Goal: Task Accomplishment & Management: Manage account settings

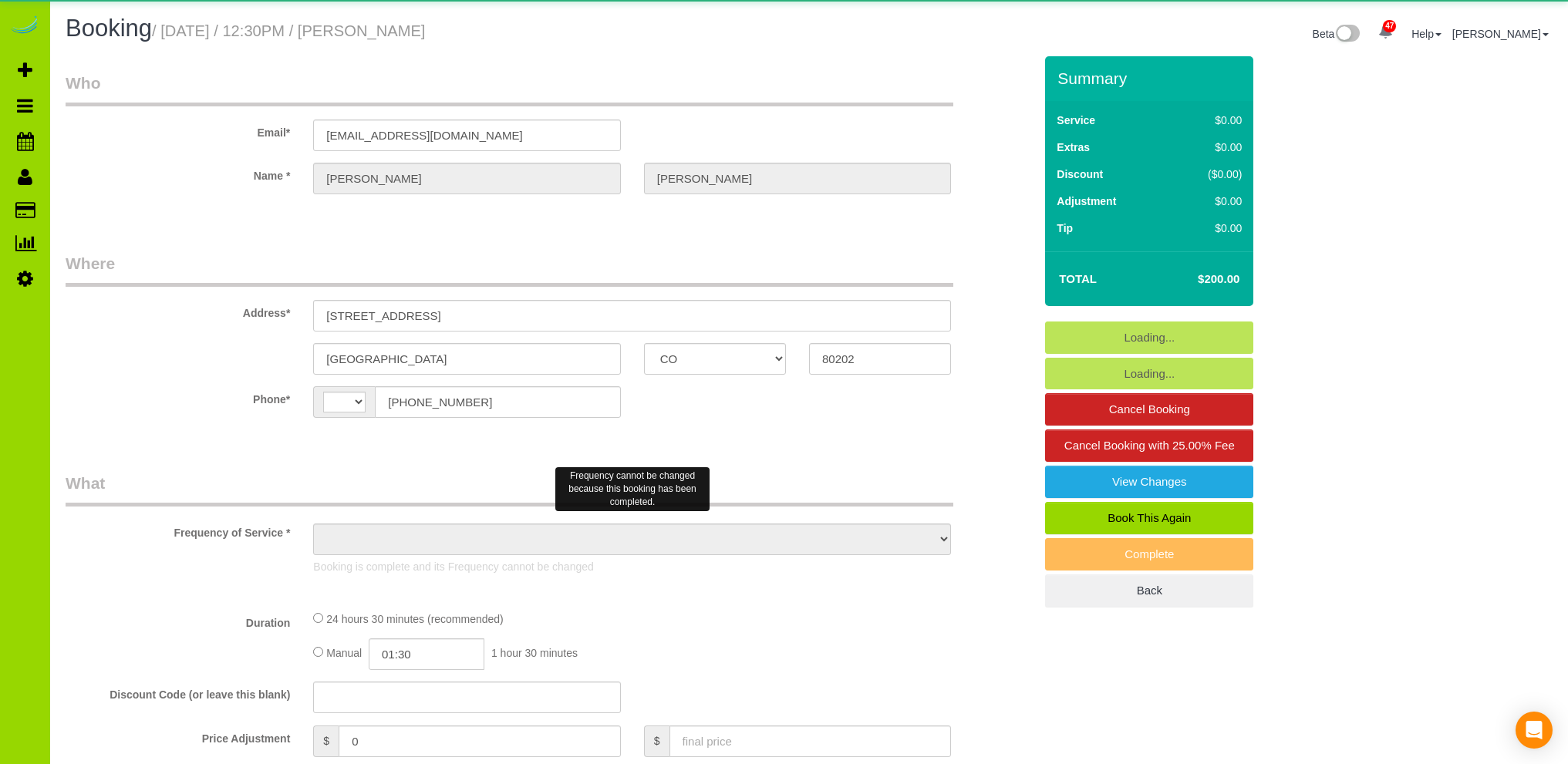
select select "CO"
select select "string:[GEOGRAPHIC_DATA]"
select select "object:958"
select select "7"
select select "spot6"
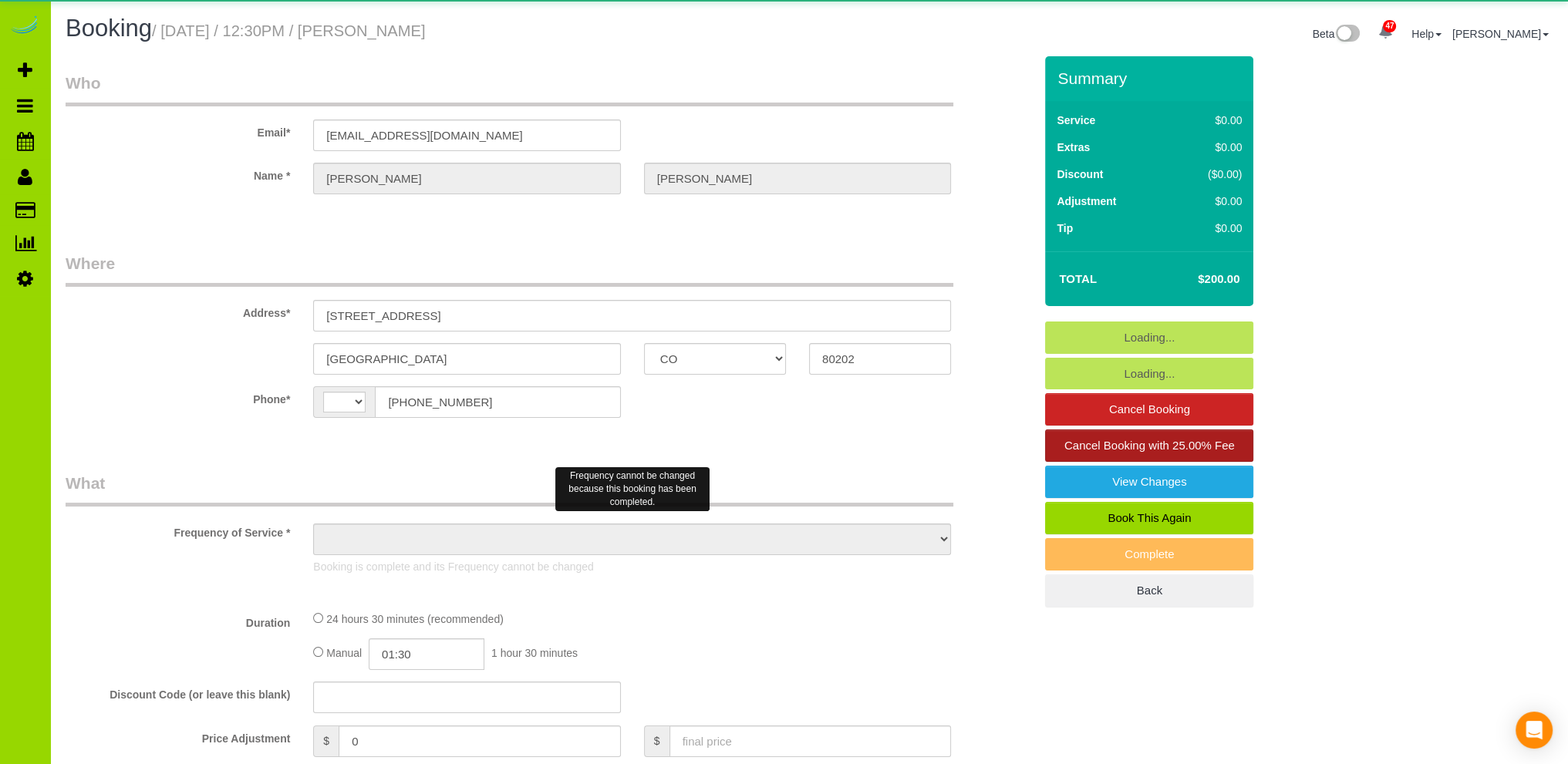
select select "number:67"
select select "number:2"
select select "number:11"
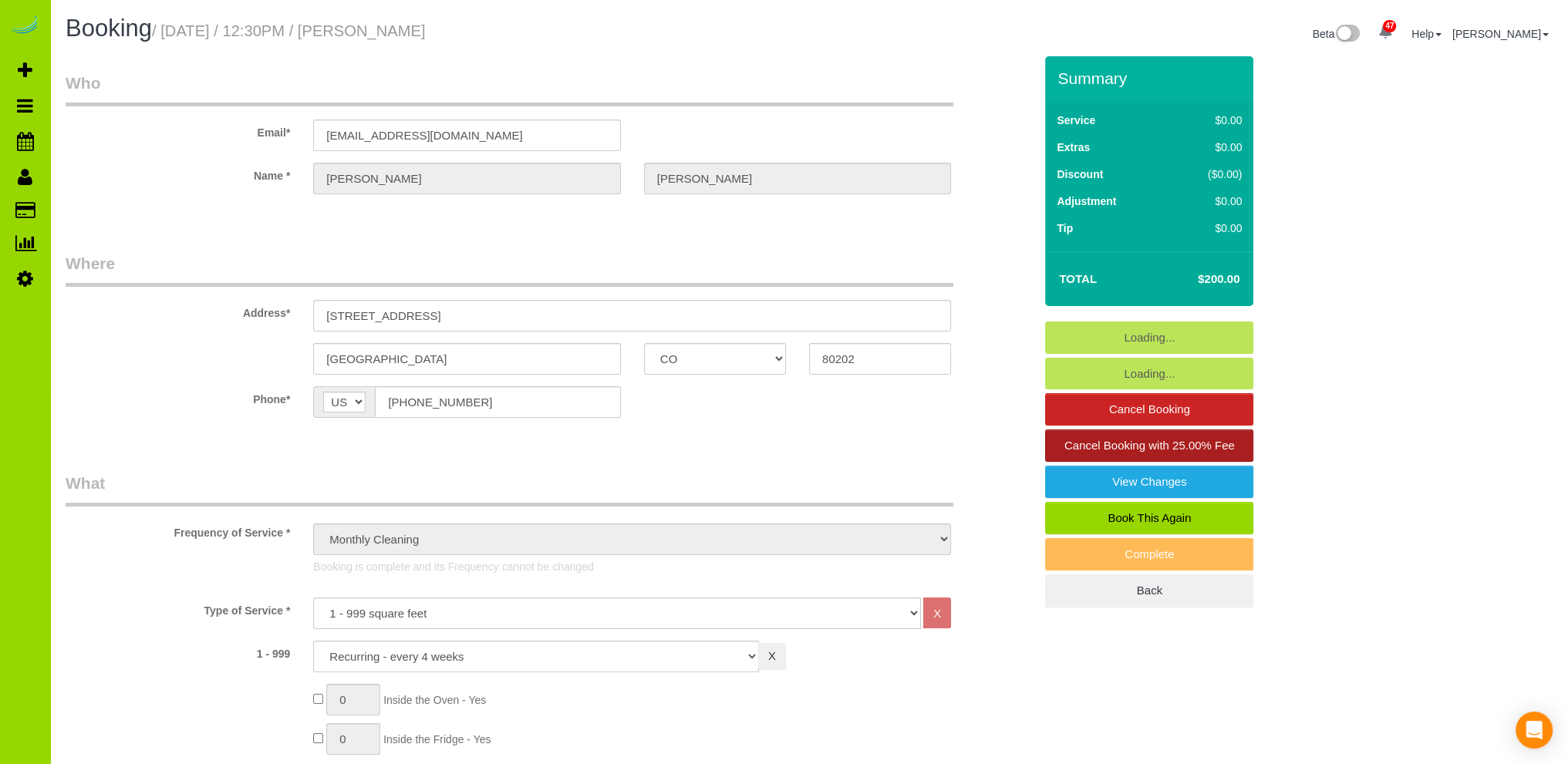
select select "object:1257"
select select "7"
